Goal: Information Seeking & Learning: Learn about a topic

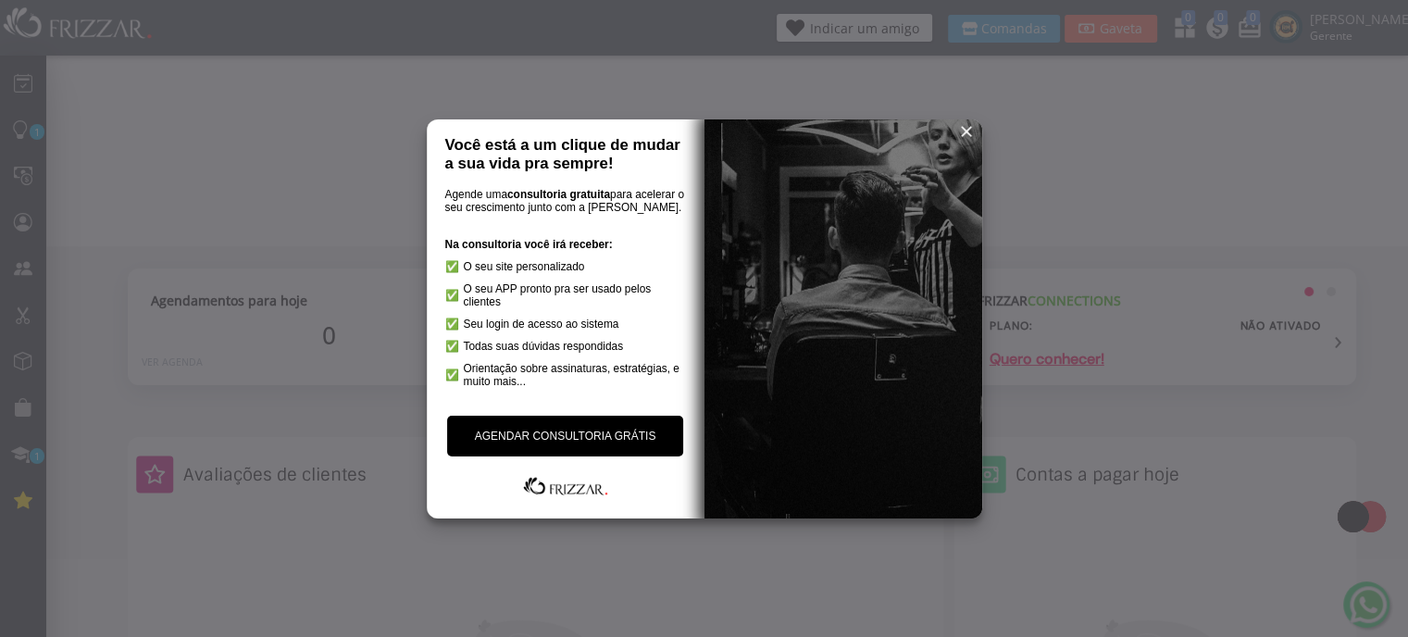
scroll to position [185, 0]
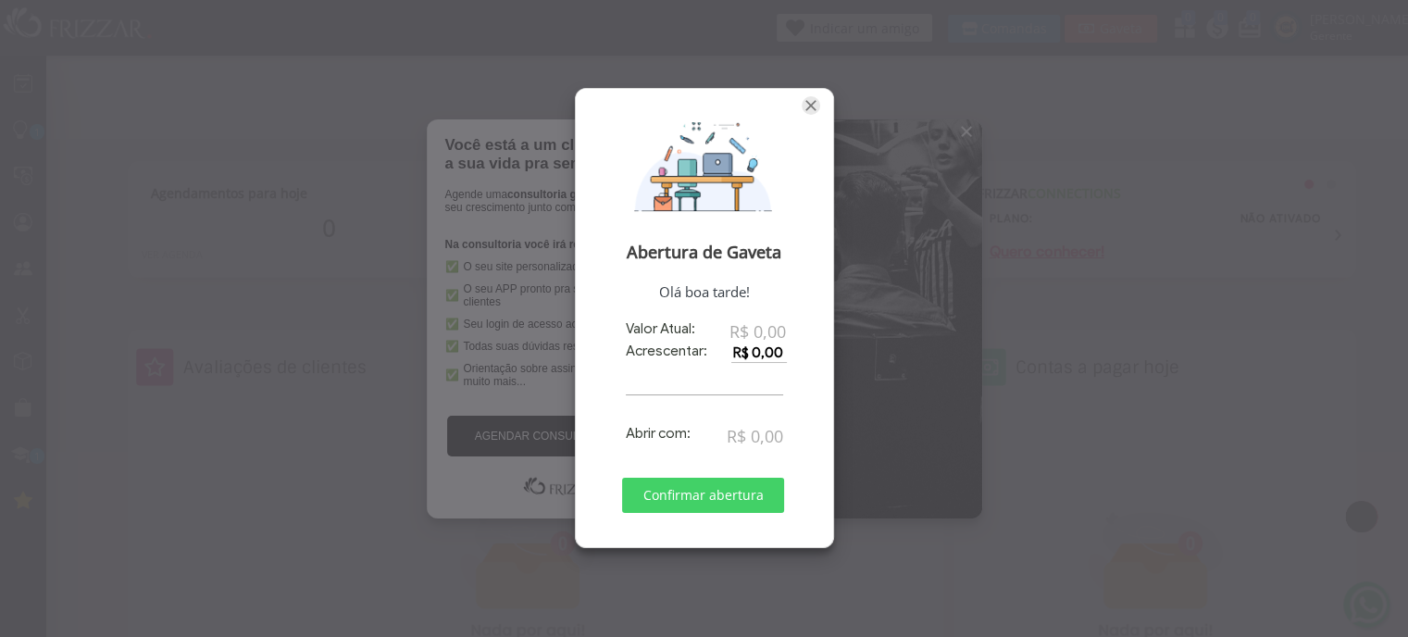
click at [812, 103] on span "Fechar" at bounding box center [811, 105] width 19 height 19
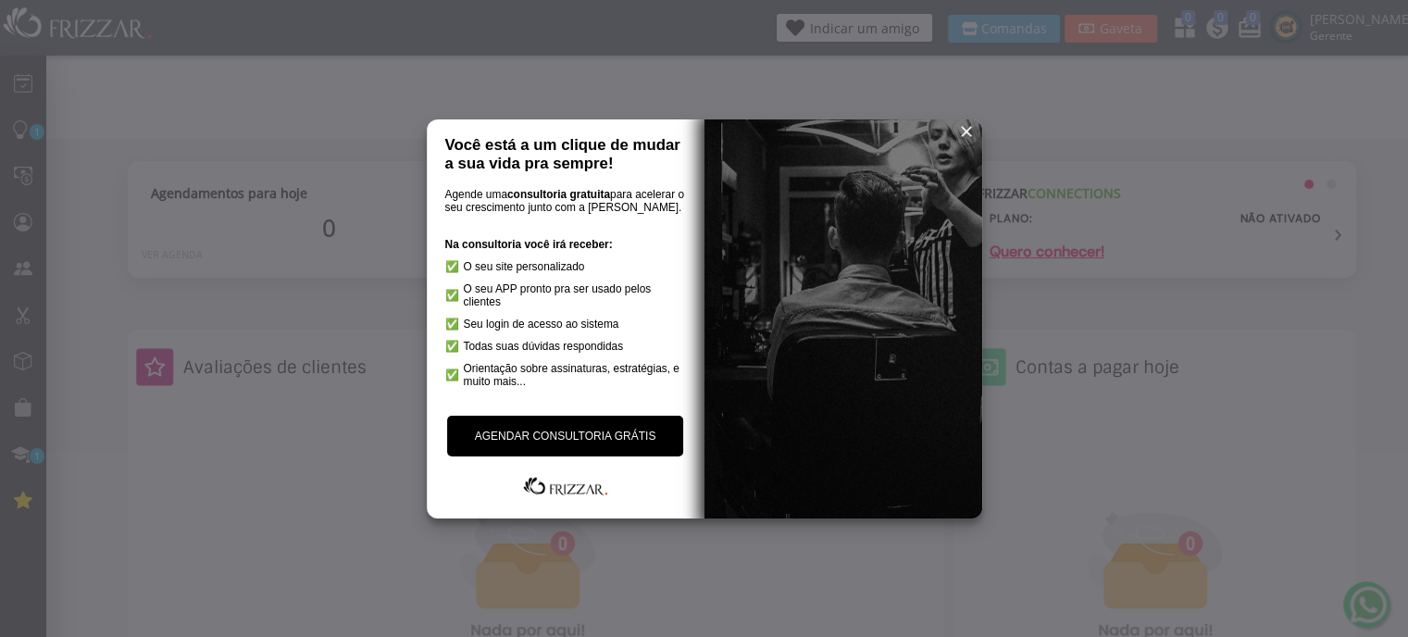
click at [967, 130] on span "reset" at bounding box center [966, 131] width 19 height 19
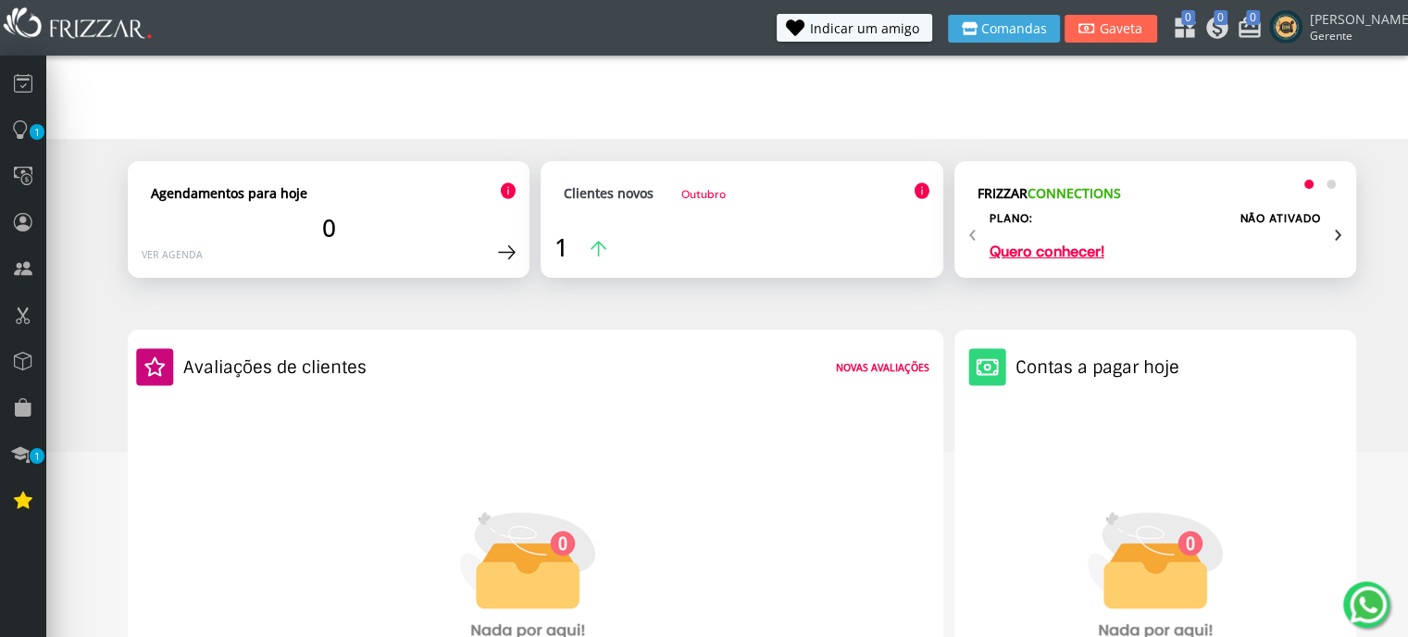
drag, startPoint x: 967, startPoint y: 130, endPoint x: 732, endPoint y: 293, distance: 285.9
click at [732, 293] on div "Agendamentos para hoje 0 Ver agenda Clientes novos [DATE] Clientes ativos 1 Cli…" at bounding box center [742, 239] width 1229 height 157
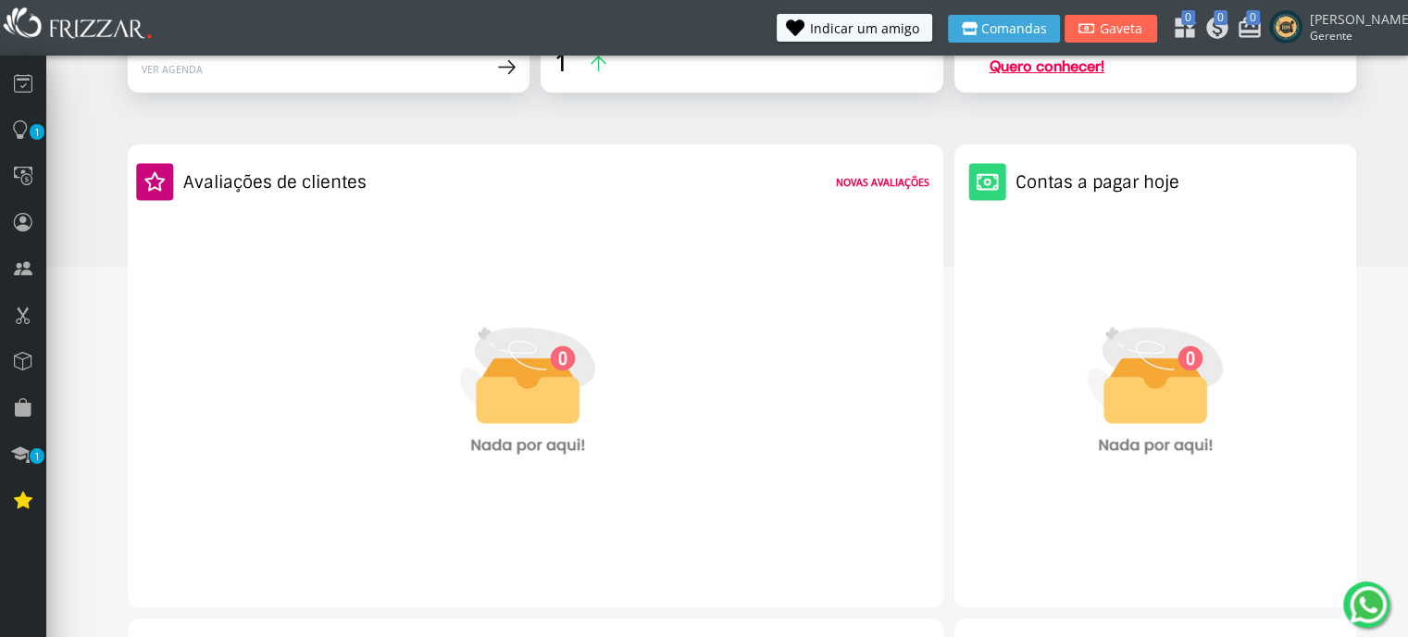
scroll to position [278, 0]
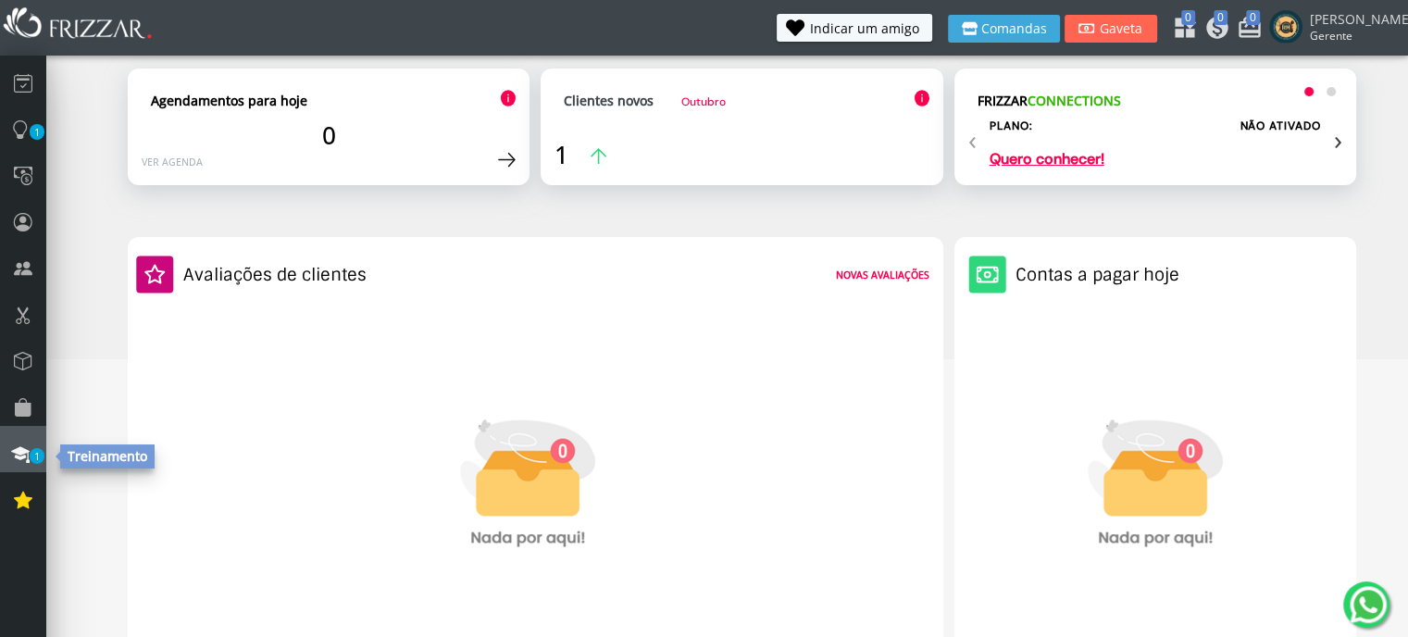
click at [44, 455] on span "1" at bounding box center [37, 456] width 15 height 16
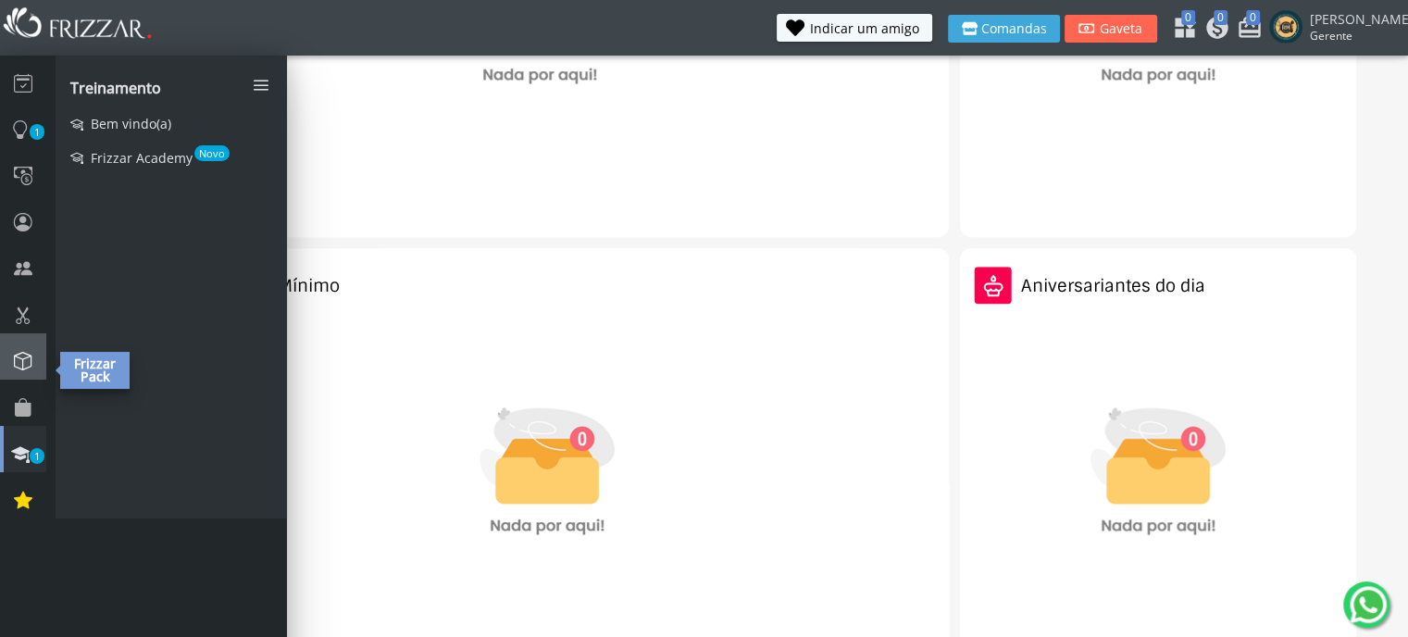
scroll to position [0, 0]
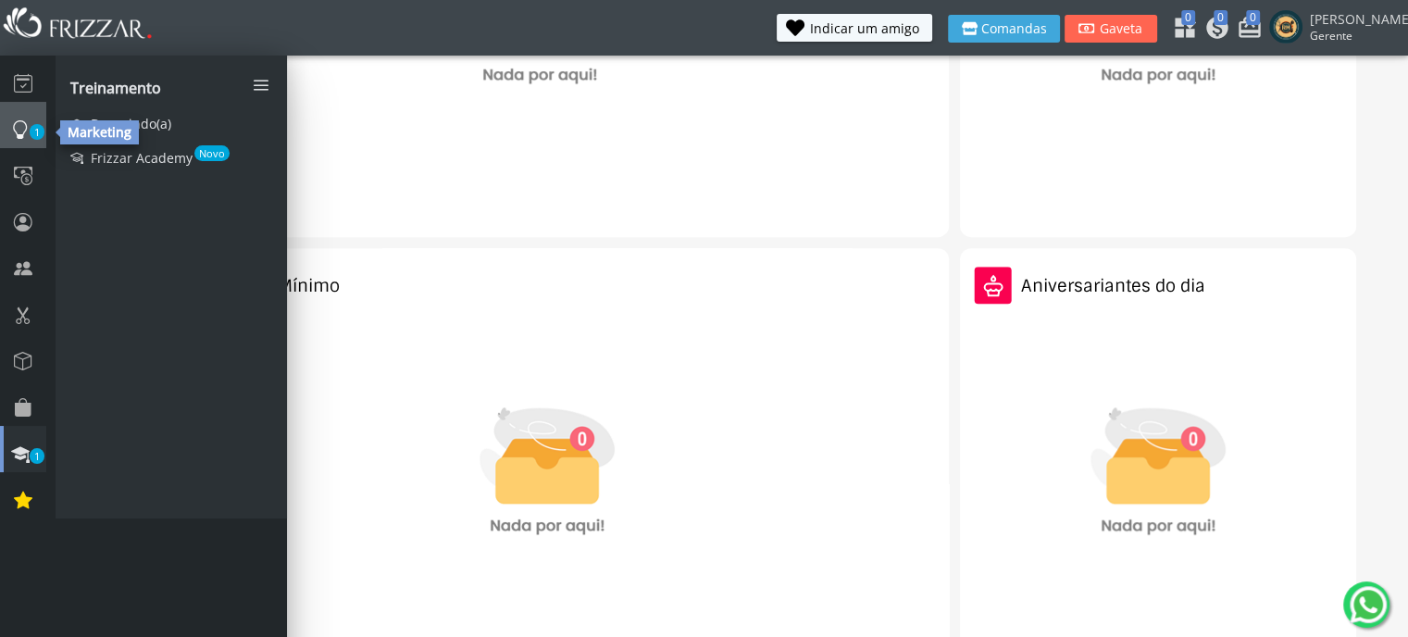
click at [31, 133] on span "1" at bounding box center [37, 132] width 15 height 16
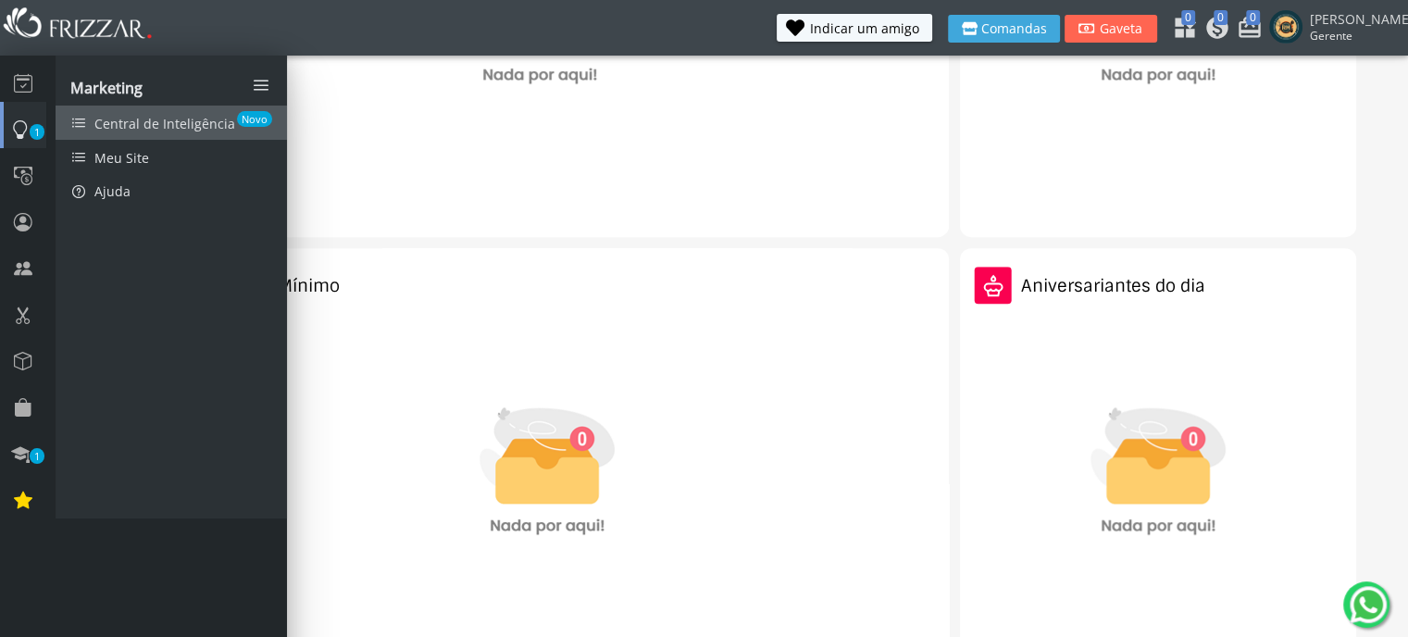
click at [191, 125] on span "Central de Inteligência" at bounding box center [164, 124] width 141 height 18
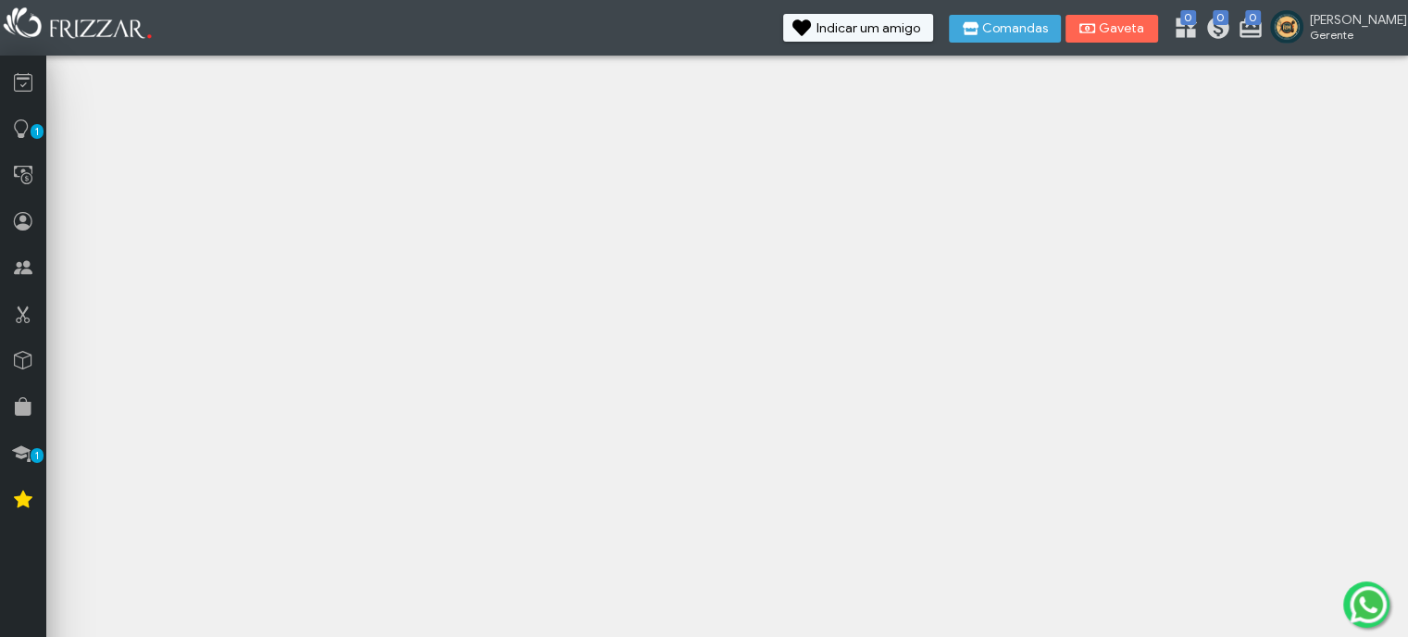
scroll to position [94, 0]
click at [25, 448] on icon at bounding box center [21, 453] width 19 height 23
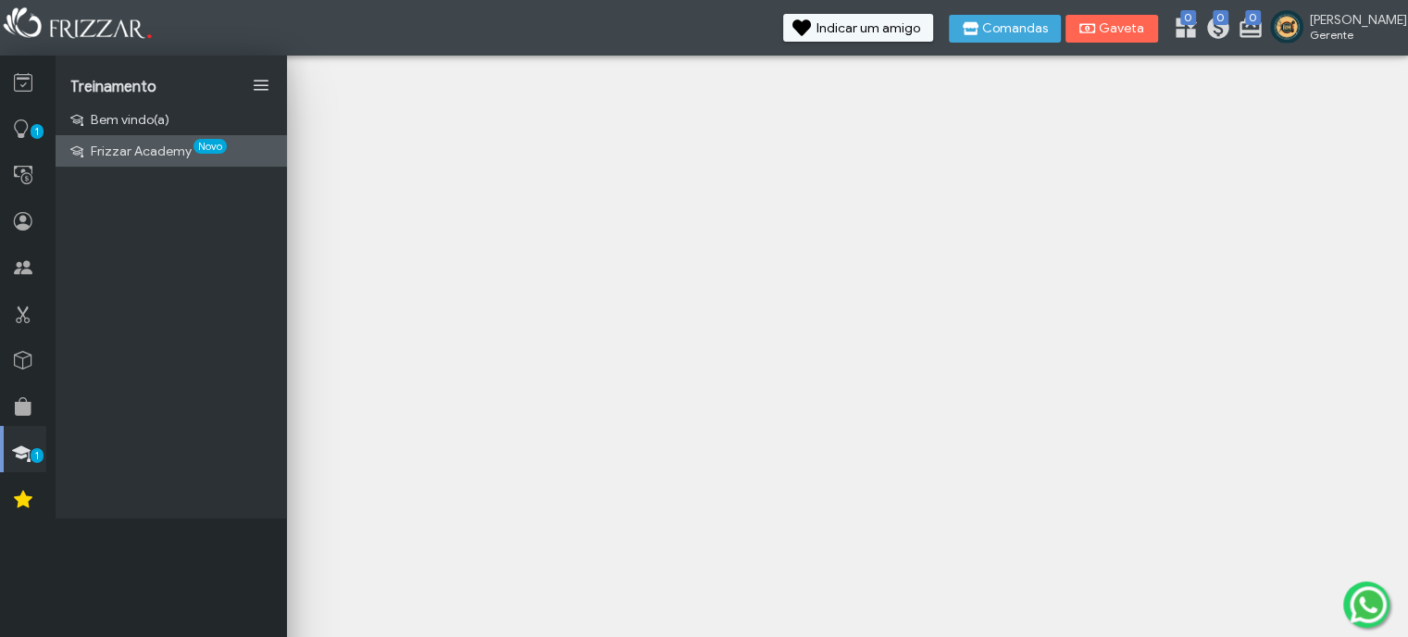
click at [200, 162] on link "Frizzar Academy Novo" at bounding box center [171, 150] width 231 height 31
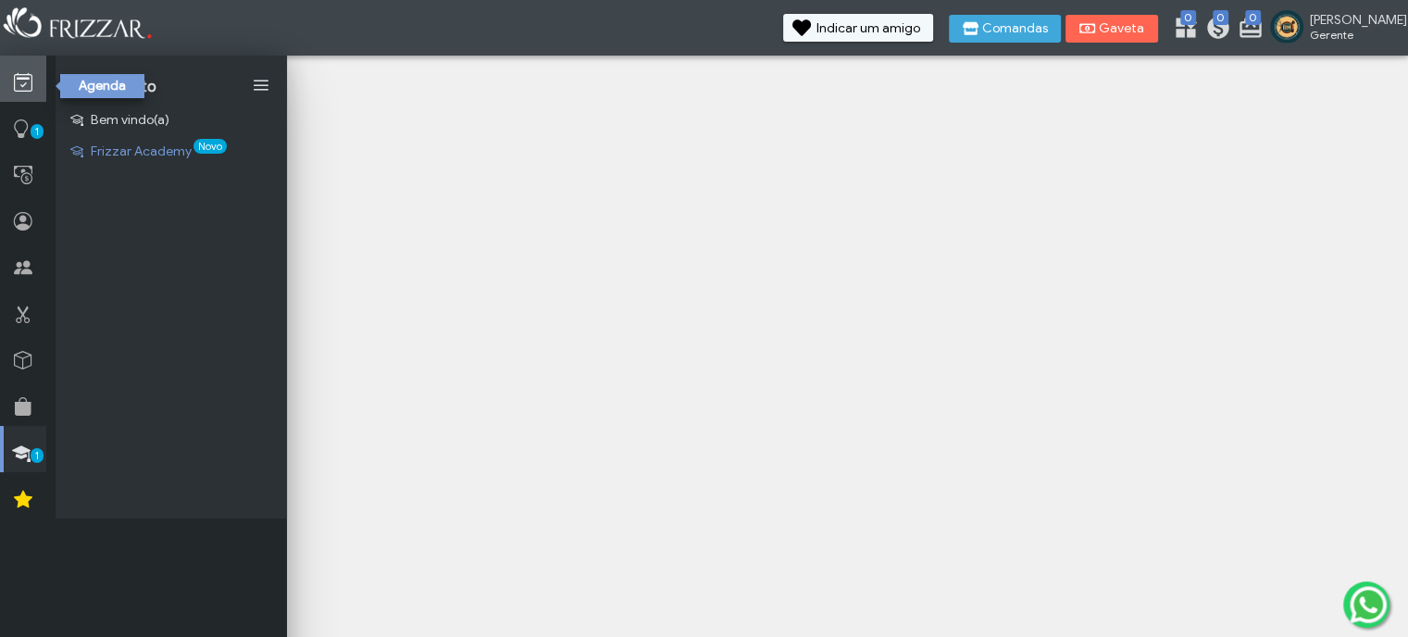
click at [12, 91] on link at bounding box center [23, 79] width 46 height 46
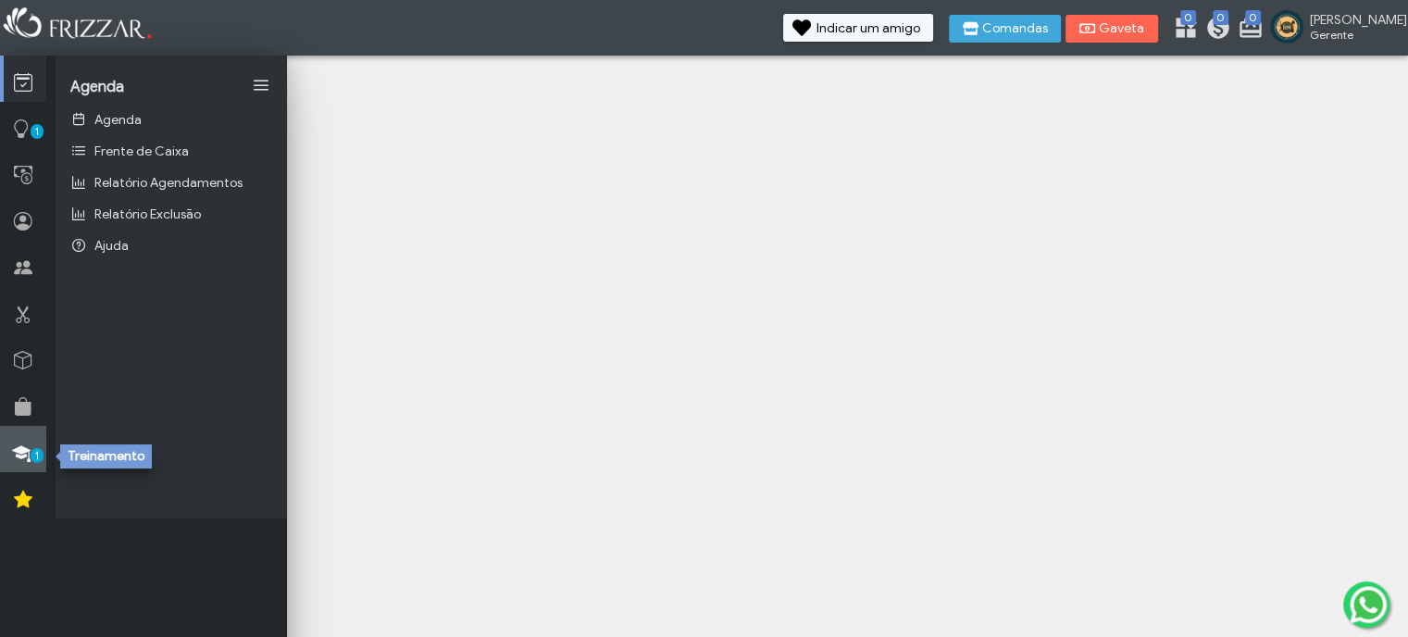
click at [28, 445] on icon at bounding box center [21, 453] width 19 height 23
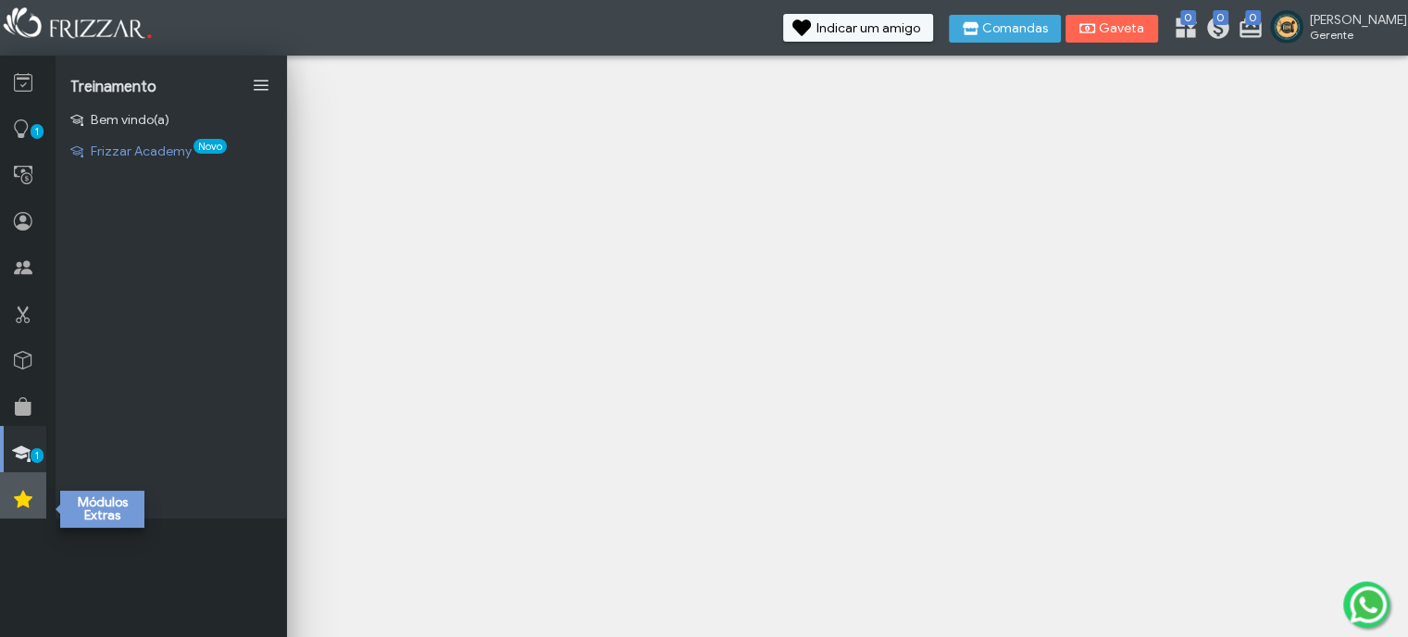
click at [30, 488] on link at bounding box center [23, 495] width 46 height 46
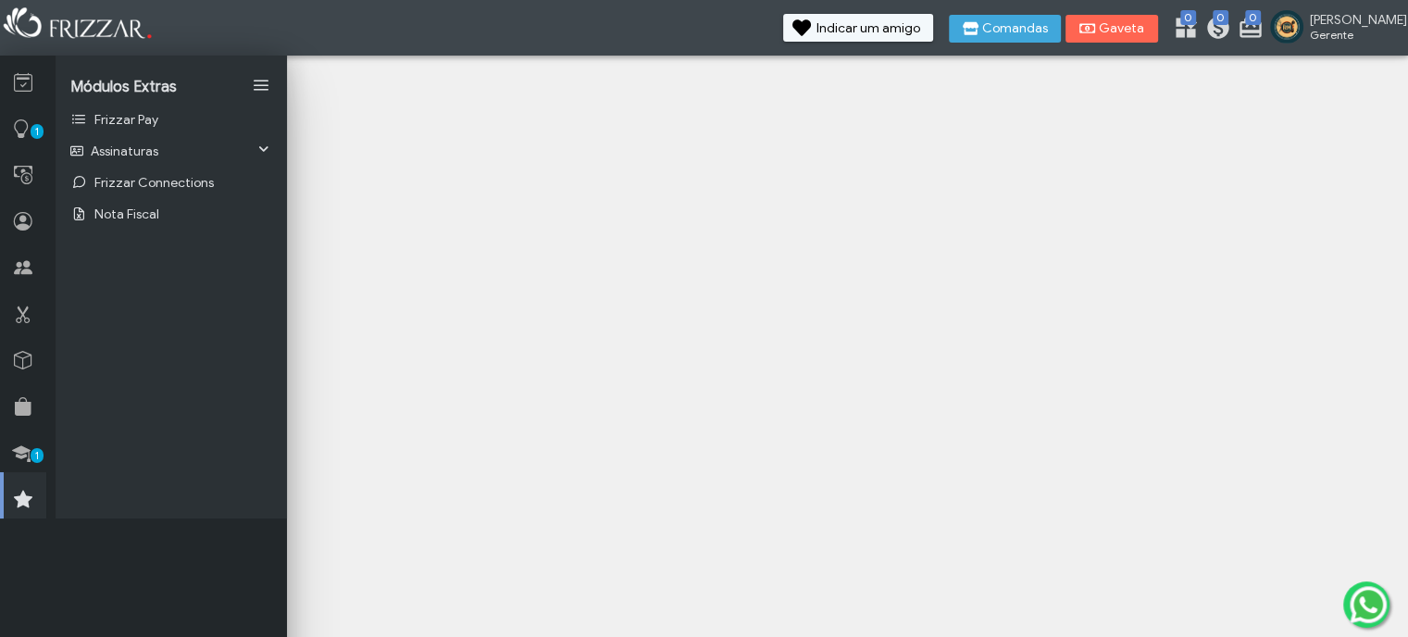
click at [30, 505] on icon at bounding box center [23, 499] width 19 height 23
